Goal: Task Accomplishment & Management: Use online tool/utility

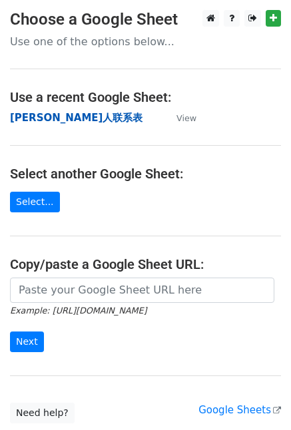
click at [59, 112] on strong "[PERSON_NAME]人联系表" at bounding box center [76, 118] width 132 height 12
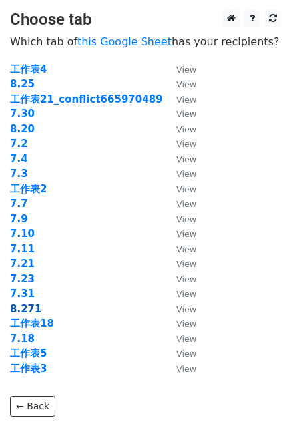
click at [30, 308] on strong "8.271" at bounding box center [25, 309] width 31 height 12
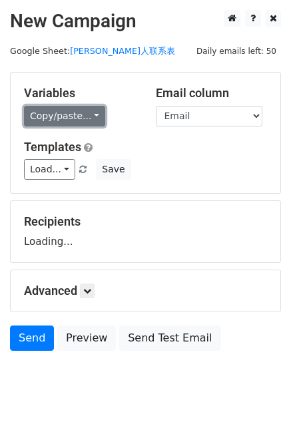
click at [90, 117] on link "Copy/paste..." at bounding box center [64, 116] width 81 height 21
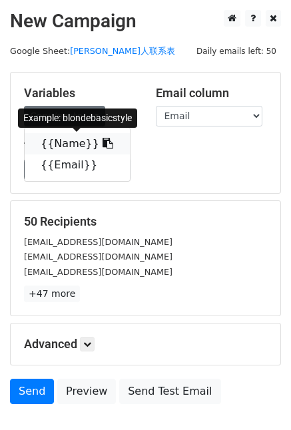
click at [102, 148] on icon at bounding box center [107, 143] width 11 height 11
